Goal: Register for event/course

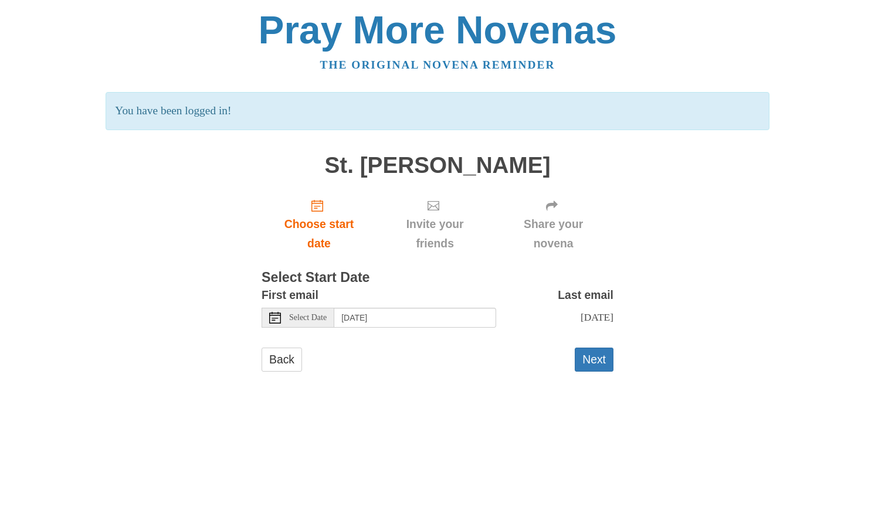
click at [318, 320] on span "Select Date" at bounding box center [308, 318] width 38 height 8
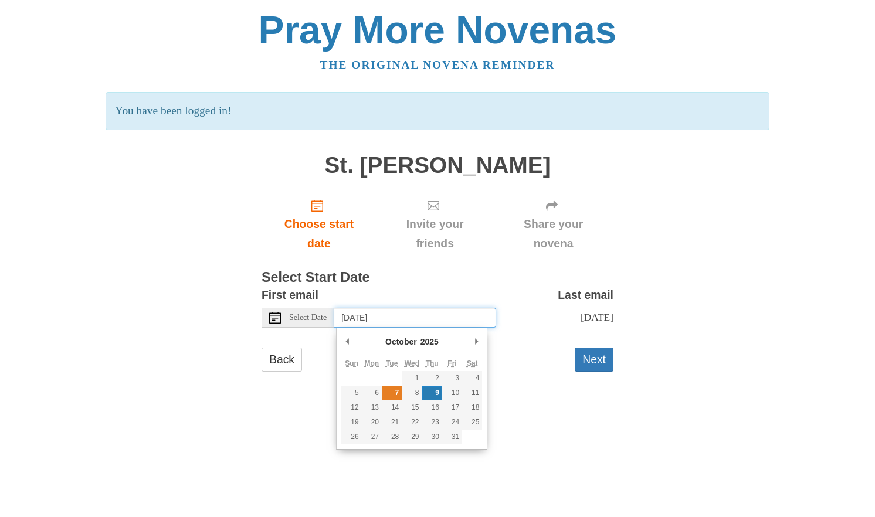
type input "Tuesday, October 7th"
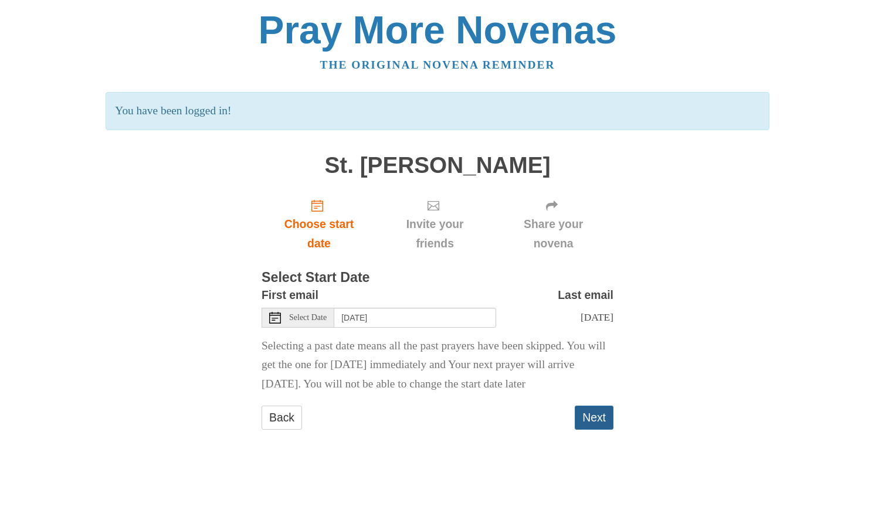
click at [594, 430] on button "Next" at bounding box center [594, 418] width 39 height 24
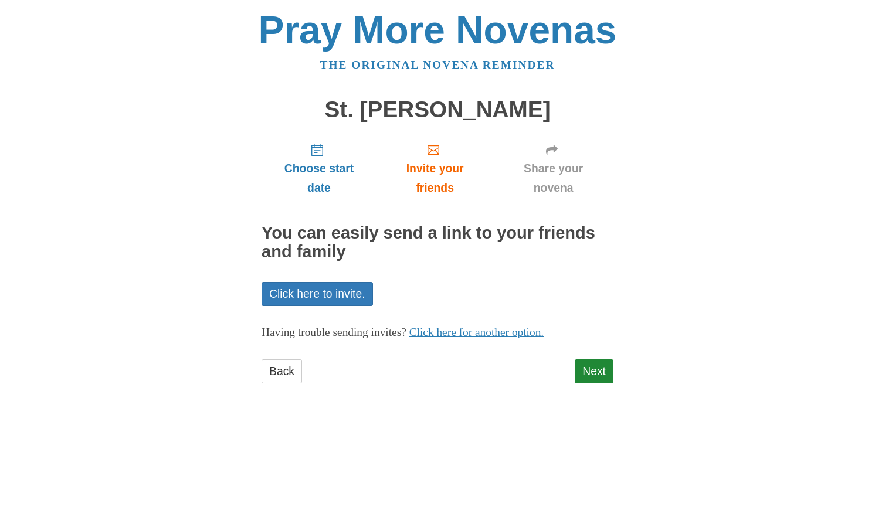
click at [598, 384] on div "Next" at bounding box center [594, 377] width 39 height 35
click at [597, 376] on link "Next" at bounding box center [594, 372] width 39 height 24
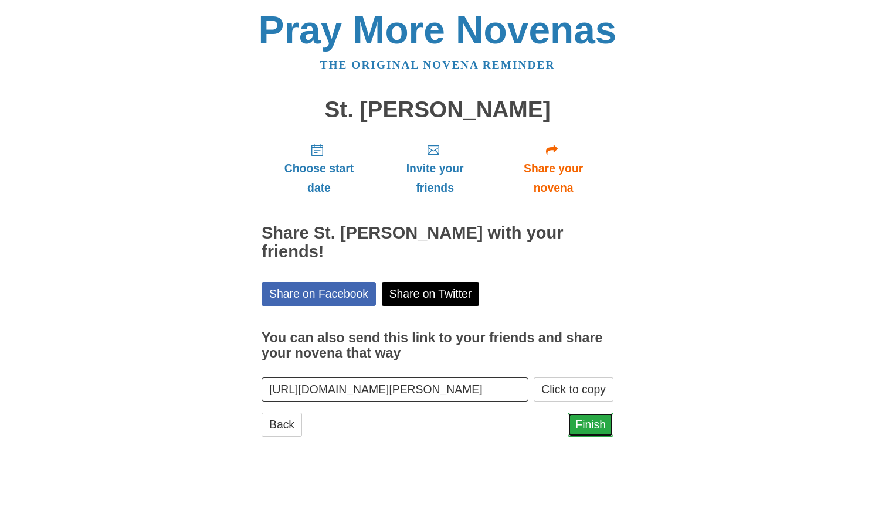
click at [595, 413] on link "Finish" at bounding box center [591, 425] width 46 height 24
